Goal: Transaction & Acquisition: Purchase product/service

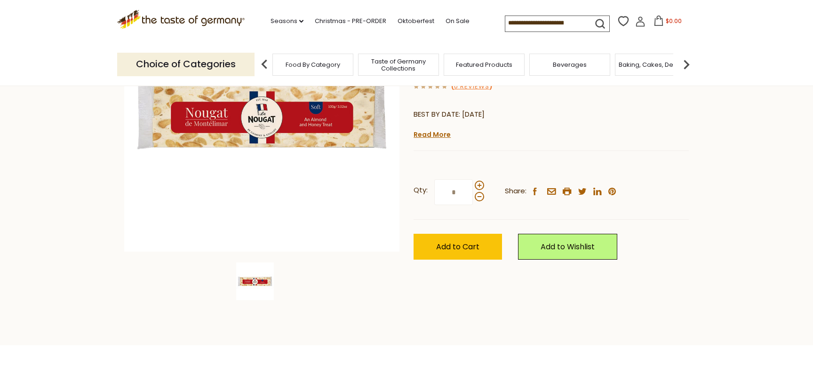
scroll to position [172, 0]
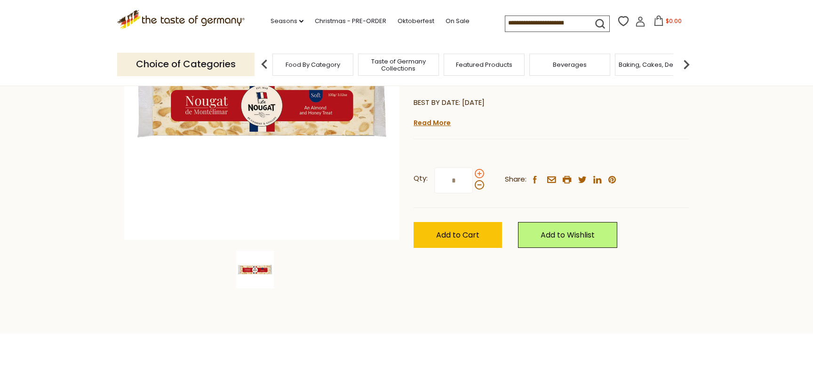
click at [481, 175] on span at bounding box center [479, 173] width 9 height 9
click at [473, 175] on input "*" at bounding box center [453, 181] width 39 height 26
click at [481, 175] on span at bounding box center [479, 173] width 9 height 9
click at [473, 175] on input "*" at bounding box center [453, 181] width 39 height 26
type input "*"
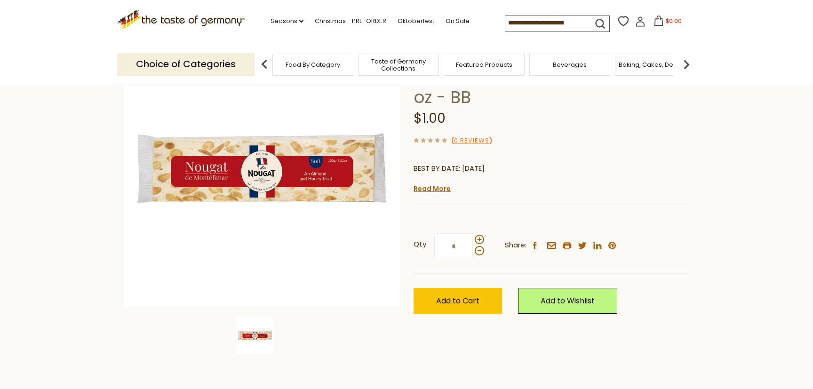
scroll to position [109, 0]
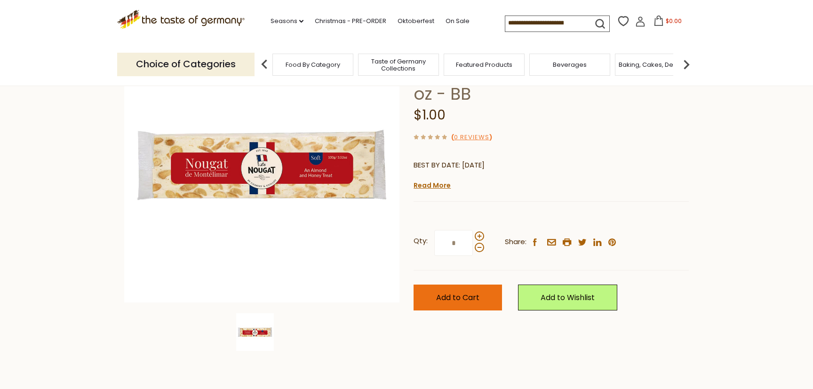
click at [474, 302] on span "Add to Cart" at bounding box center [457, 297] width 43 height 11
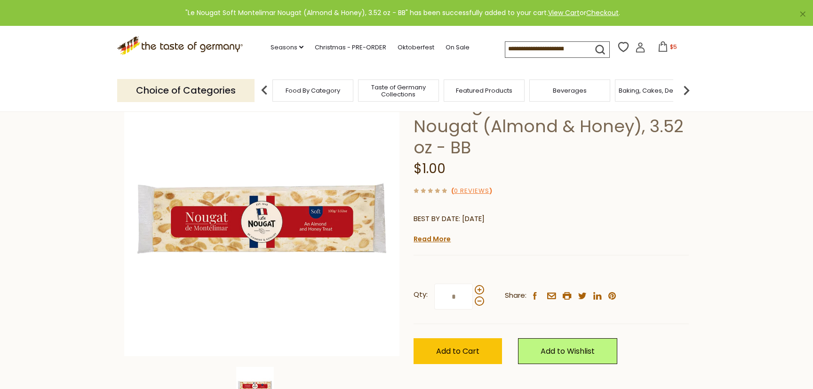
scroll to position [0, 0]
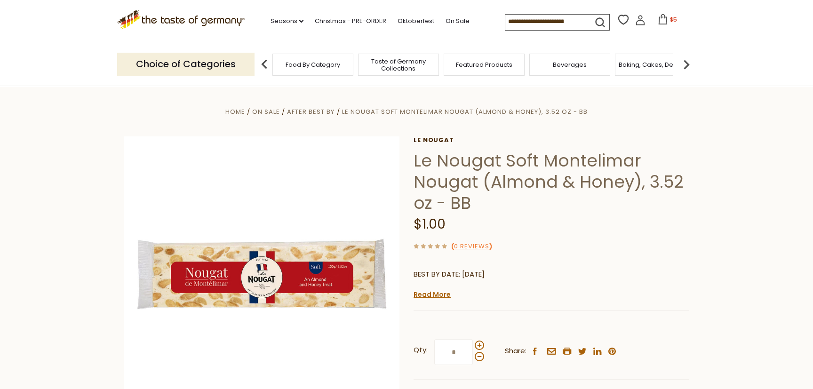
click at [658, 21] on icon at bounding box center [663, 19] width 10 height 10
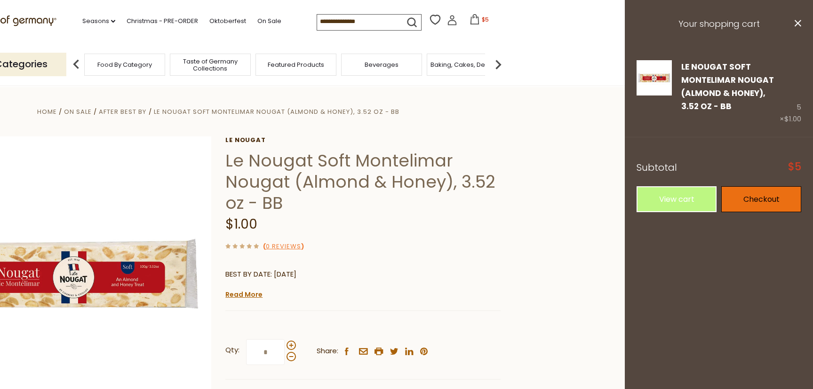
click at [757, 196] on link "Checkout" at bounding box center [761, 199] width 80 height 26
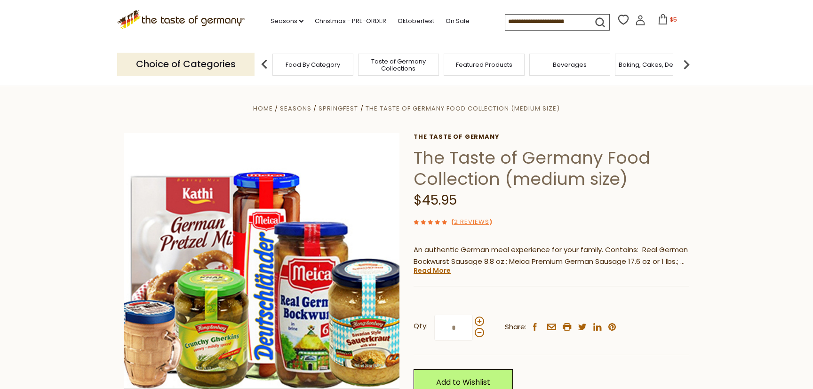
click at [314, 70] on div "Food By Category" at bounding box center [312, 65] width 81 height 22
click at [624, 61] on span "Baking, Cakes, Desserts" at bounding box center [650, 64] width 73 height 7
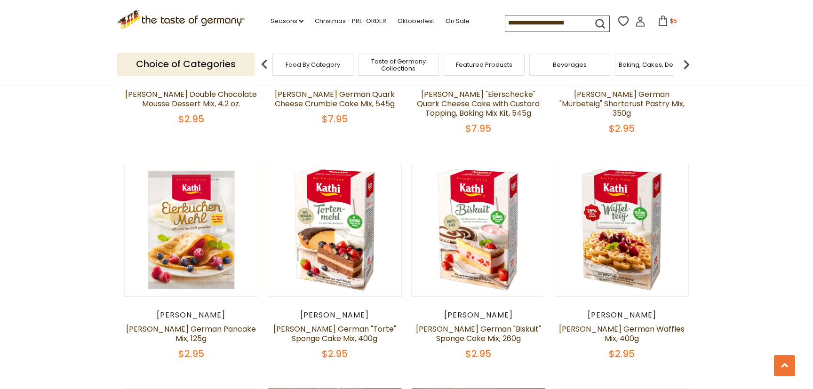
scroll to position [1168, 0]
click at [517, 20] on input at bounding box center [545, 22] width 80 height 13
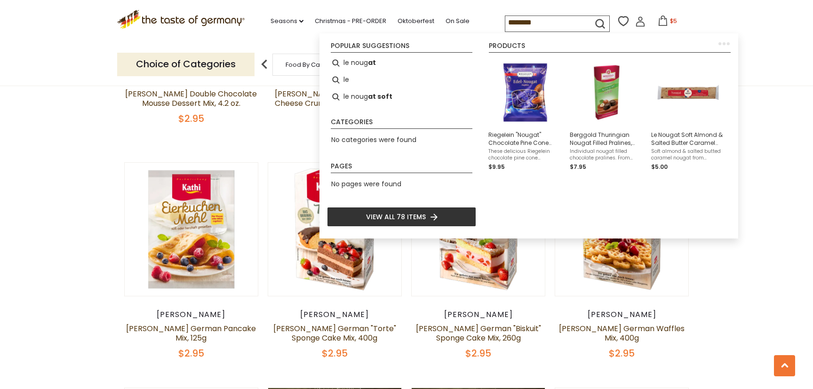
type input "*********"
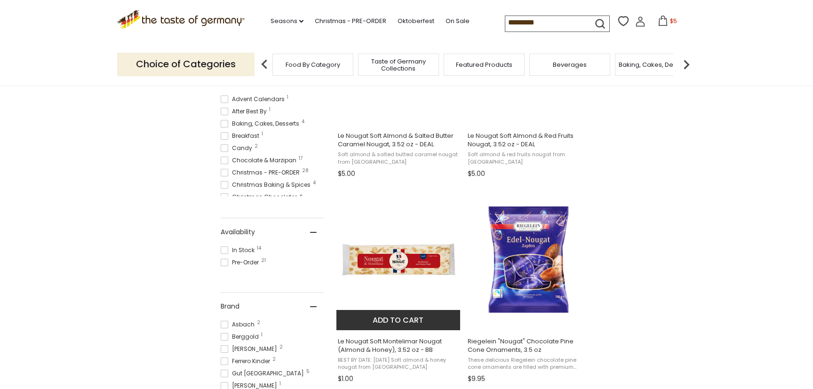
scroll to position [272, 0]
